Goal: Information Seeking & Learning: Learn about a topic

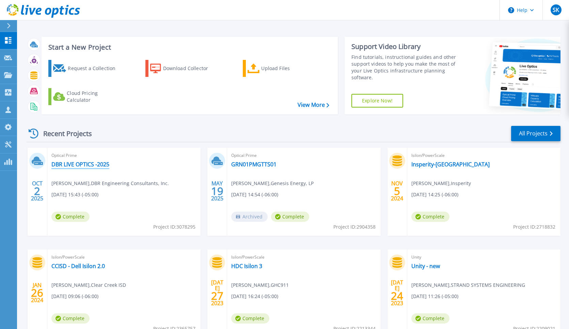
click at [82, 163] on link "DBR LIVE OPTICS -2025" at bounding box center [80, 164] width 58 height 7
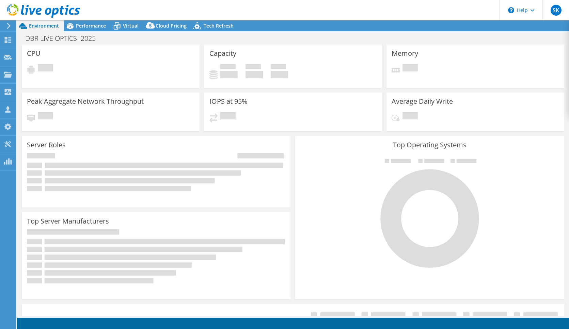
select select "USD"
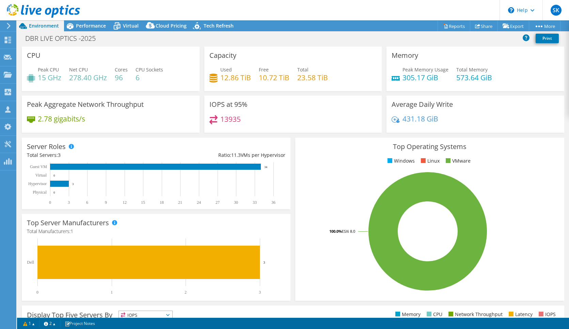
click at [135, 20] on header "SK Channel Partner Steve Kenessey skenessey@prescriptive.biz PRESCRIPTIVE DATA …" at bounding box center [284, 10] width 569 height 20
click at [129, 25] on span "Virtual" at bounding box center [131, 25] width 16 height 6
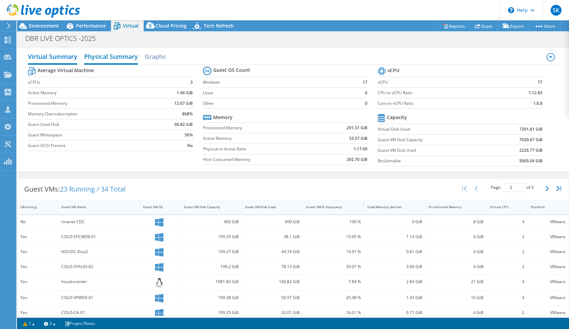
click at [122, 56] on h2 "Physical Summary" at bounding box center [111, 57] width 54 height 15
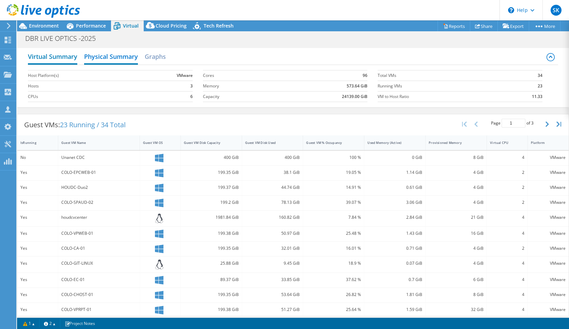
click at [65, 52] on h2 "Virtual Summary" at bounding box center [52, 57] width 49 height 15
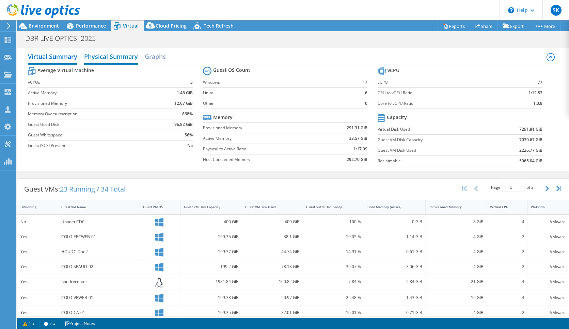
click at [123, 58] on h2 "Physical Summary" at bounding box center [111, 57] width 54 height 15
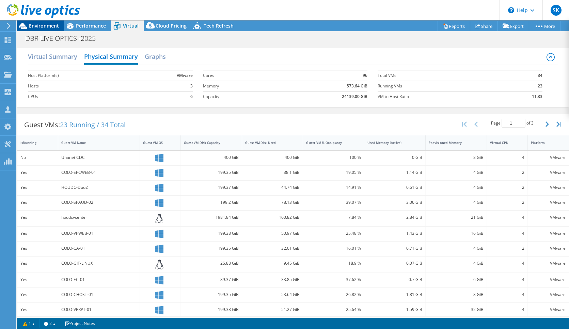
click at [55, 26] on span "Environment" at bounding box center [44, 25] width 30 height 6
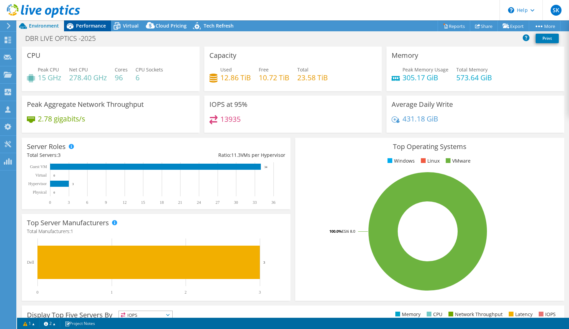
click at [82, 25] on span "Performance" at bounding box center [91, 25] width 30 height 6
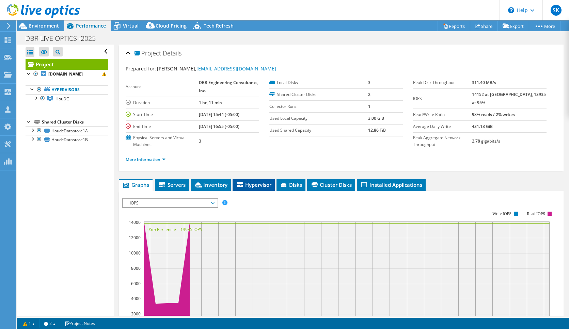
click at [264, 182] on span "Hypervisor" at bounding box center [253, 185] width 35 height 7
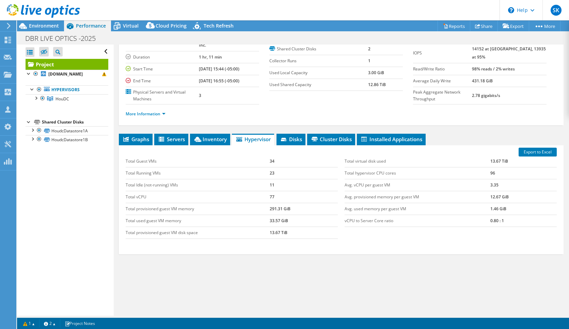
scroll to position [46, 0]
click at [213, 140] on span "Inventory" at bounding box center [209, 139] width 33 height 7
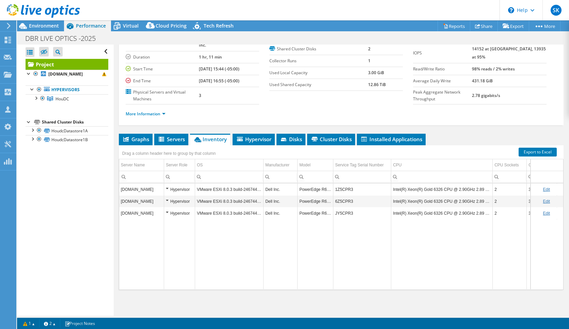
scroll to position [0, 0]
click at [253, 136] on span "Hypervisor" at bounding box center [253, 139] width 35 height 7
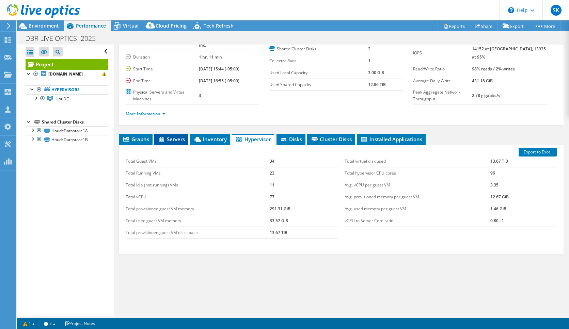
click at [179, 141] on span "Servers" at bounding box center [171, 139] width 27 height 7
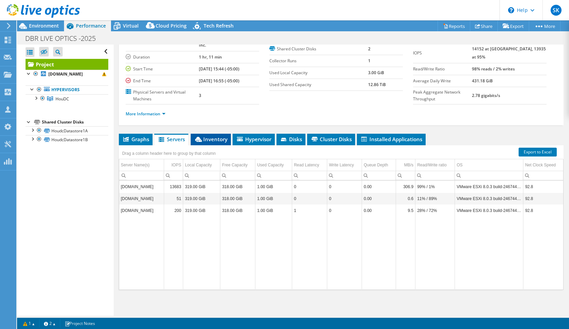
click at [219, 140] on span "Inventory" at bounding box center [210, 139] width 33 height 7
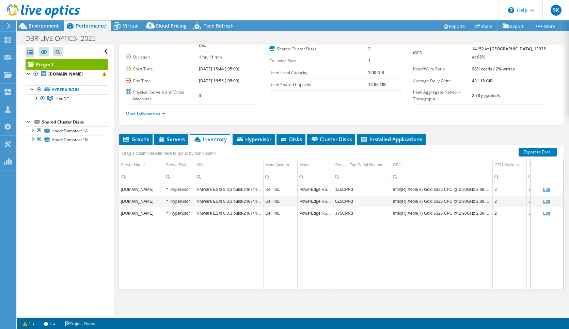
click at [166, 188] on td "Hypervisor" at bounding box center [179, 190] width 31 height 12
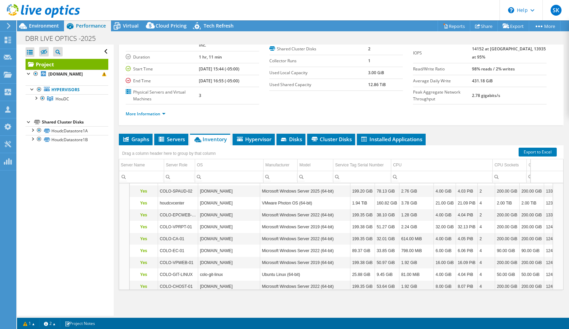
scroll to position [49, 0]
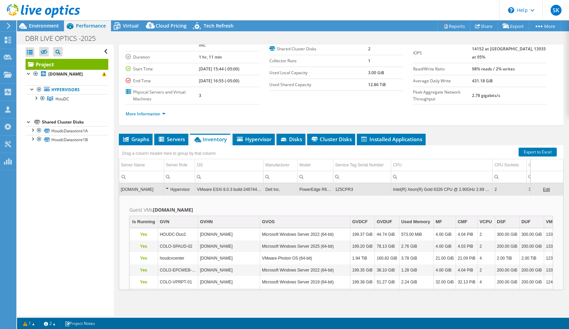
click at [167, 186] on div "Hypervisor" at bounding box center [179, 190] width 27 height 8
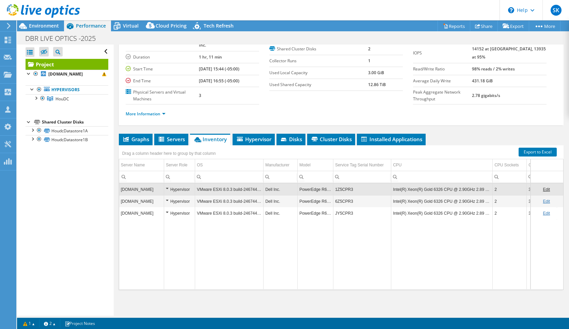
scroll to position [0, 0]
click at [163, 112] on link "More Information" at bounding box center [146, 114] width 40 height 6
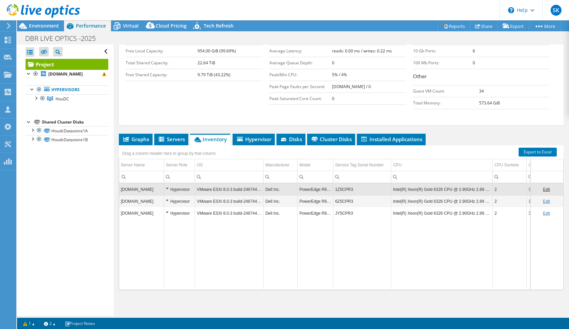
scroll to position [154, 0]
click at [174, 136] on span "Servers" at bounding box center [171, 139] width 27 height 7
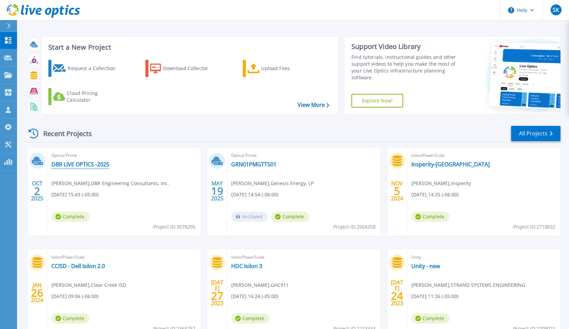
click at [93, 162] on link "DBR LIVE OPTICS -2025" at bounding box center [80, 164] width 58 height 7
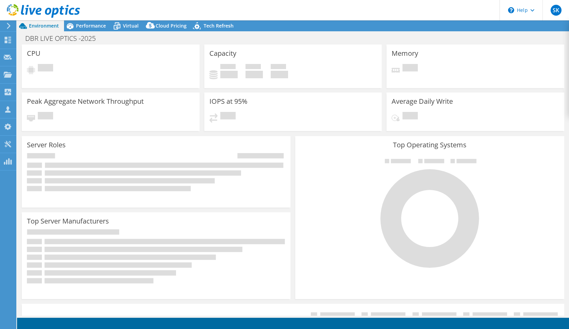
select select "USD"
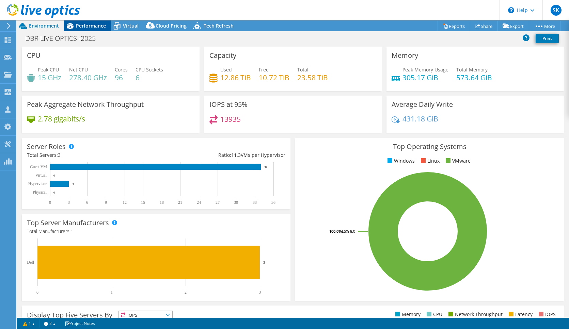
click at [99, 28] on span "Performance" at bounding box center [91, 25] width 30 height 6
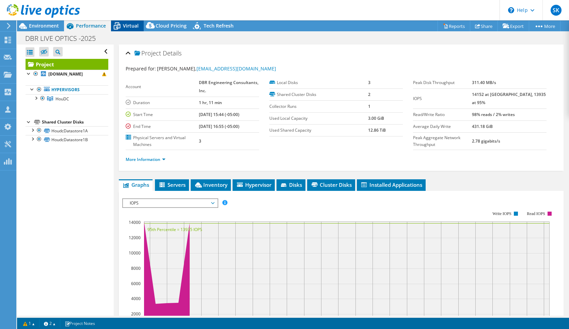
click at [129, 27] on span "Virtual" at bounding box center [131, 25] width 16 height 6
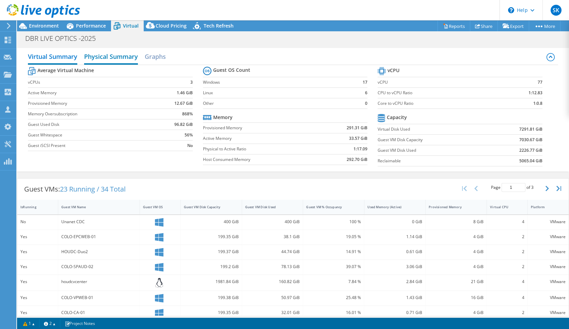
click at [113, 56] on h2 "Physical Summary" at bounding box center [111, 57] width 54 height 15
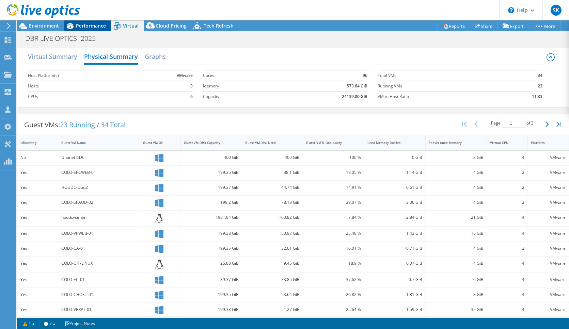
click at [92, 28] on span "Performance" at bounding box center [91, 25] width 30 height 6
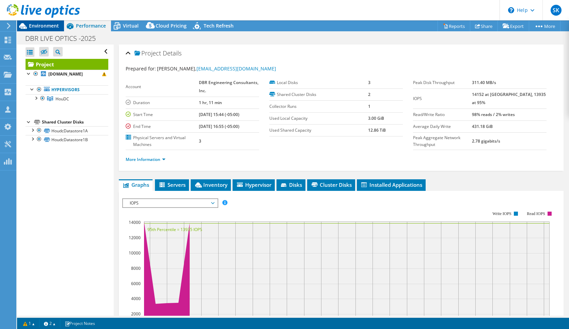
click at [49, 27] on span "Environment" at bounding box center [44, 25] width 30 height 6
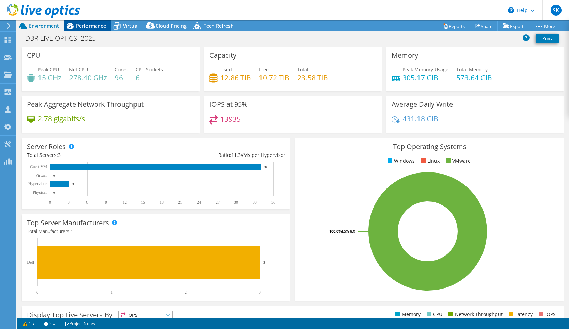
click at [78, 25] on span "Performance" at bounding box center [91, 25] width 30 height 6
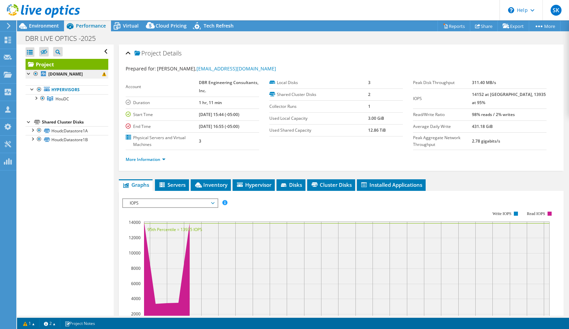
click at [63, 72] on b "houdcvm2.dbrinc.com" at bounding box center [65, 74] width 34 height 6
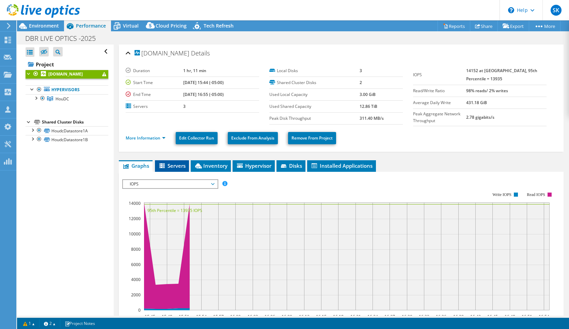
click at [174, 165] on span "Servers" at bounding box center [171, 165] width 27 height 7
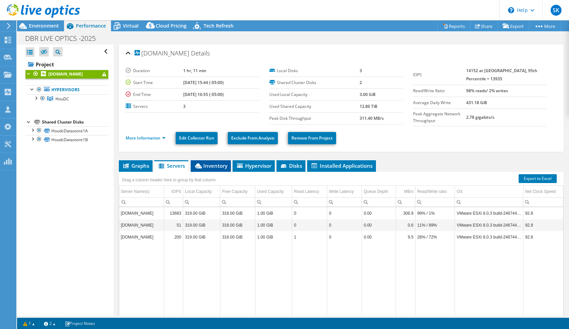
click at [218, 166] on span "Inventory" at bounding box center [210, 165] width 33 height 7
